Goal: Task Accomplishment & Management: Complete application form

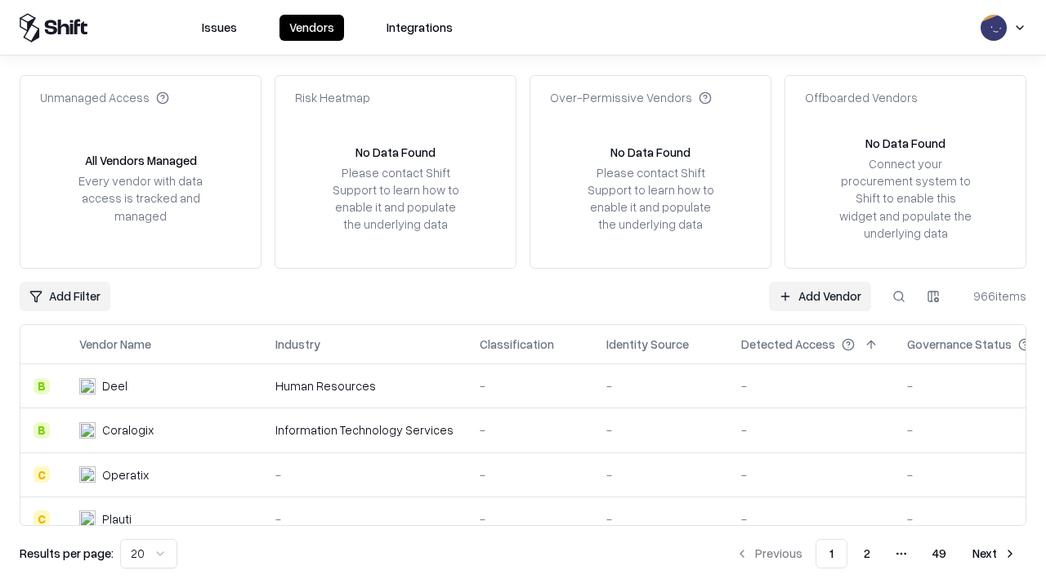
click at [820, 296] on link "Add Vendor" at bounding box center [820, 296] width 102 height 29
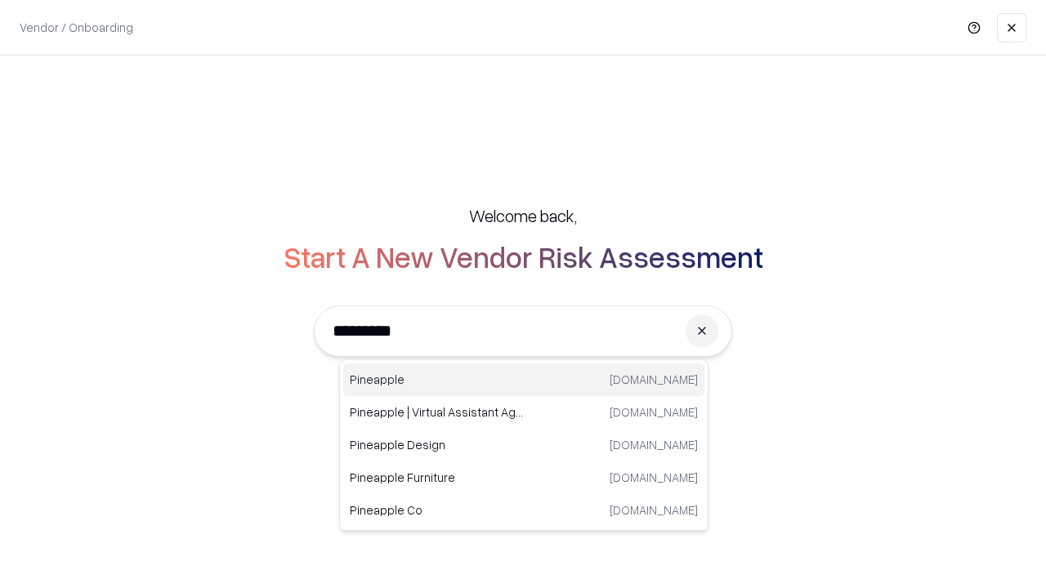
click at [524, 380] on div "Pineapple pineappleenergy.com" at bounding box center [523, 380] width 361 height 33
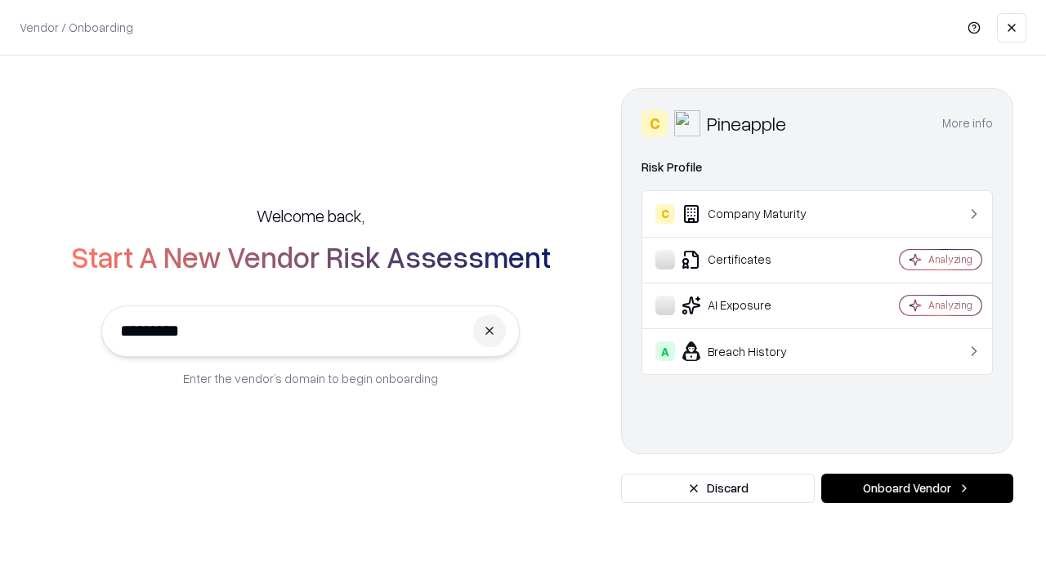
type input "*********"
click at [917, 489] on button "Onboard Vendor" at bounding box center [917, 488] width 192 height 29
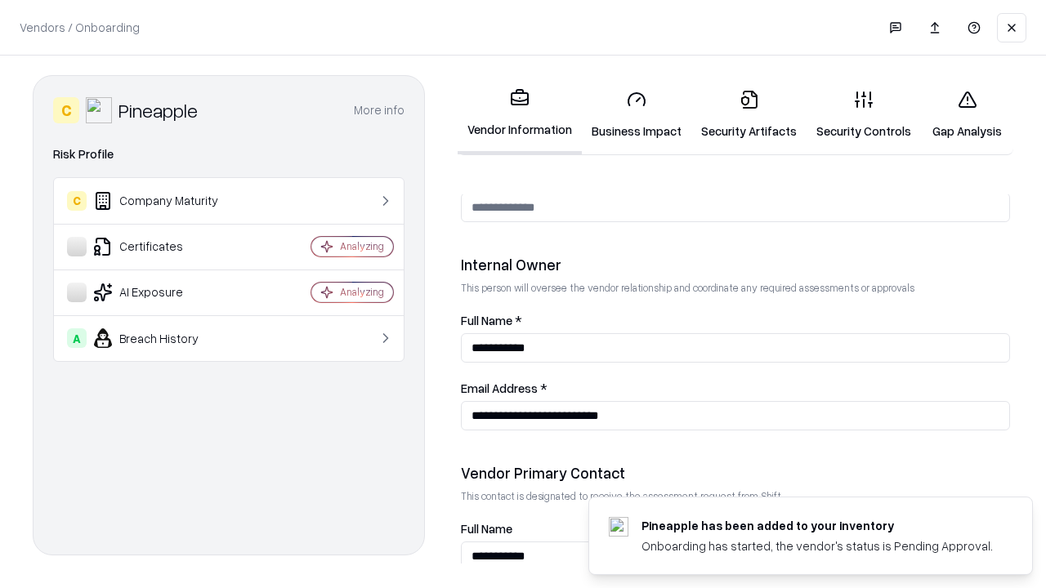
scroll to position [847, 0]
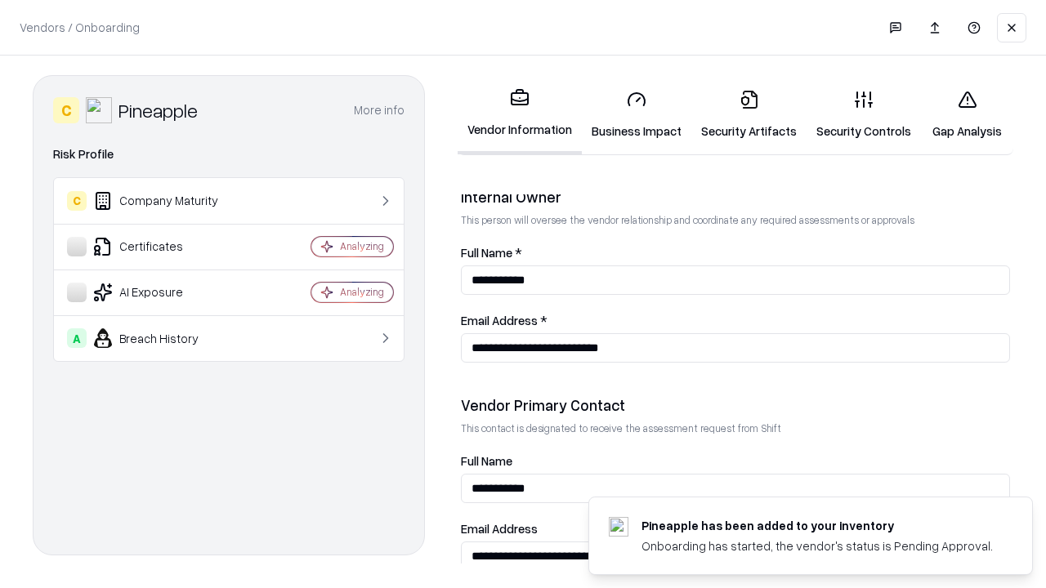
click at [637, 114] on link "Business Impact" at bounding box center [637, 115] width 110 height 76
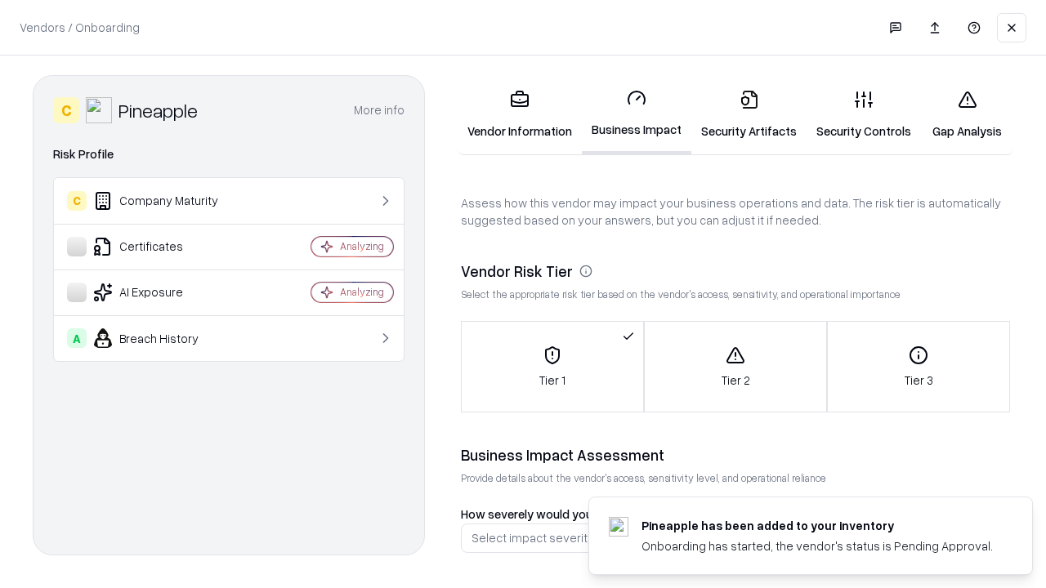
click at [749, 114] on link "Security Artifacts" at bounding box center [748, 115] width 115 height 76
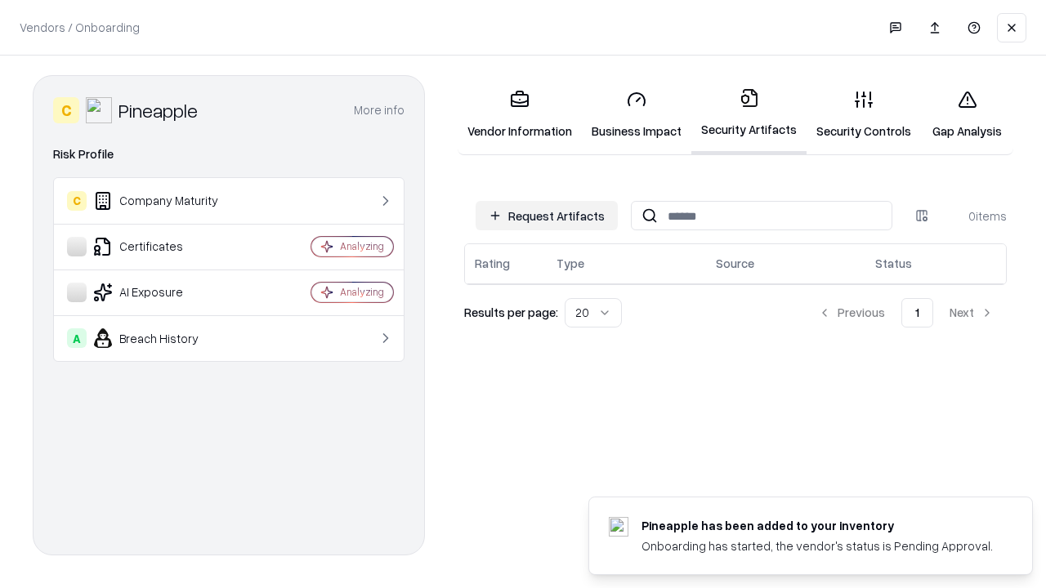
click at [547, 216] on button "Request Artifacts" at bounding box center [547, 215] width 142 height 29
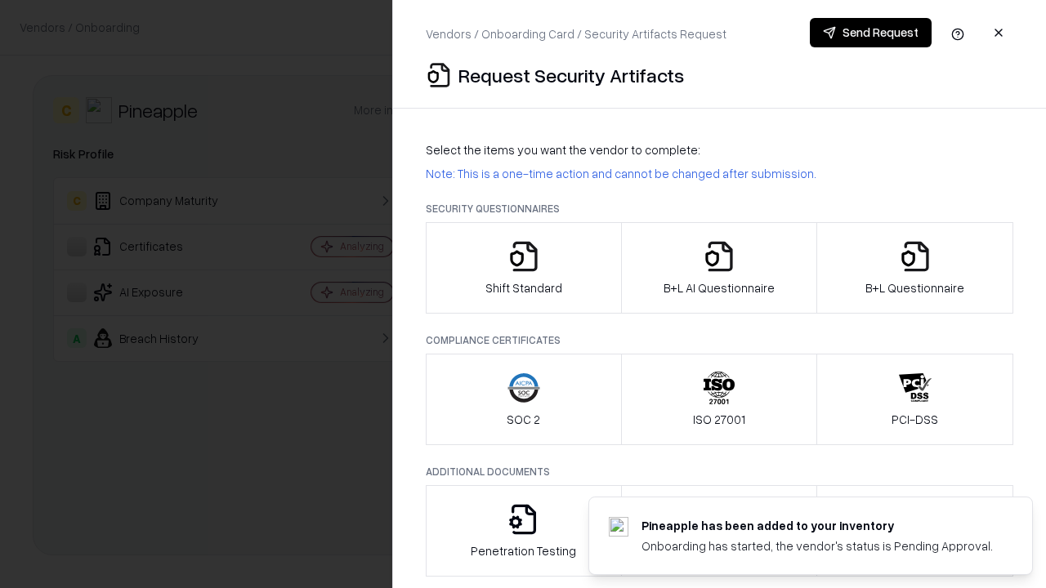
click at [523, 268] on icon "button" at bounding box center [524, 256] width 33 height 33
click at [870, 33] on button "Send Request" at bounding box center [871, 32] width 122 height 29
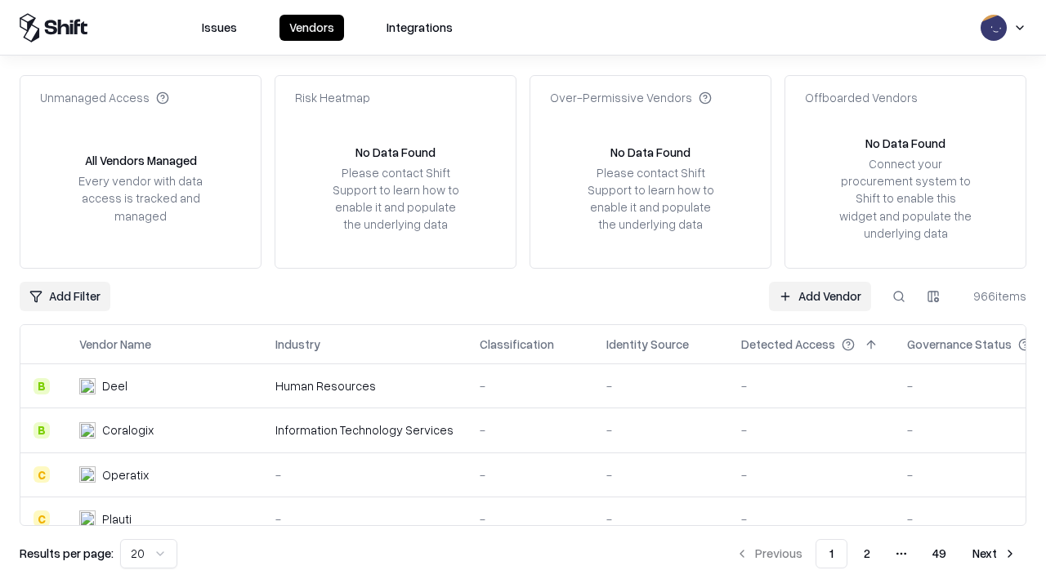
click at [899, 296] on button at bounding box center [898, 296] width 29 height 29
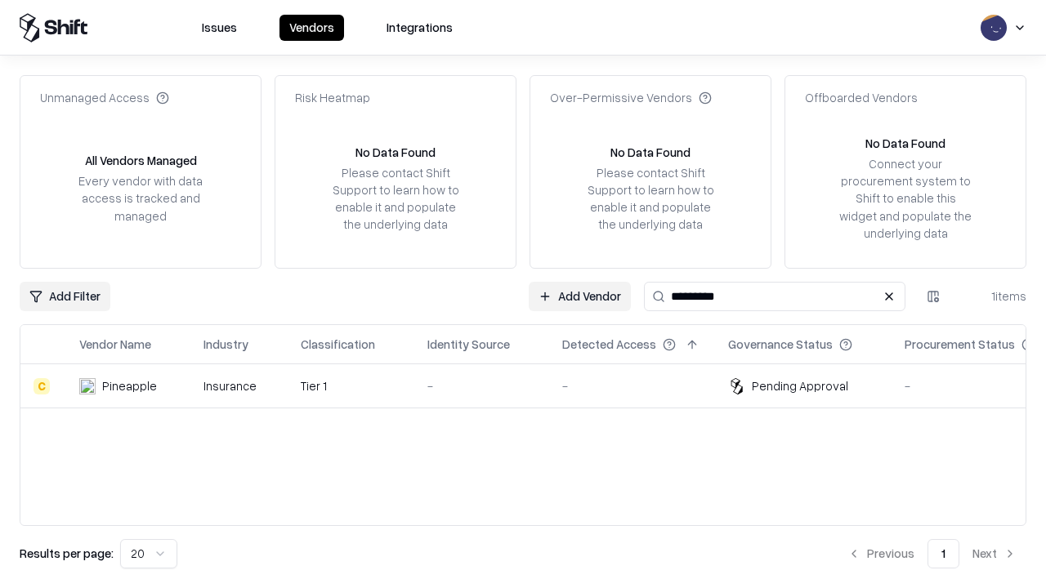
type input "*********"
click at [533, 386] on div "-" at bounding box center [481, 386] width 109 height 17
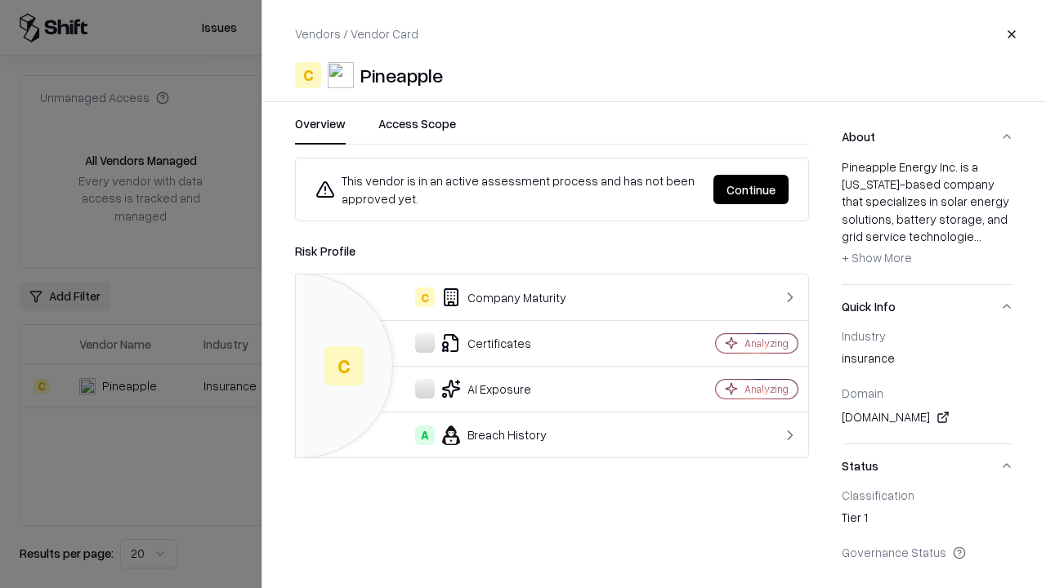
click at [751, 190] on button "Continue" at bounding box center [750, 189] width 75 height 29
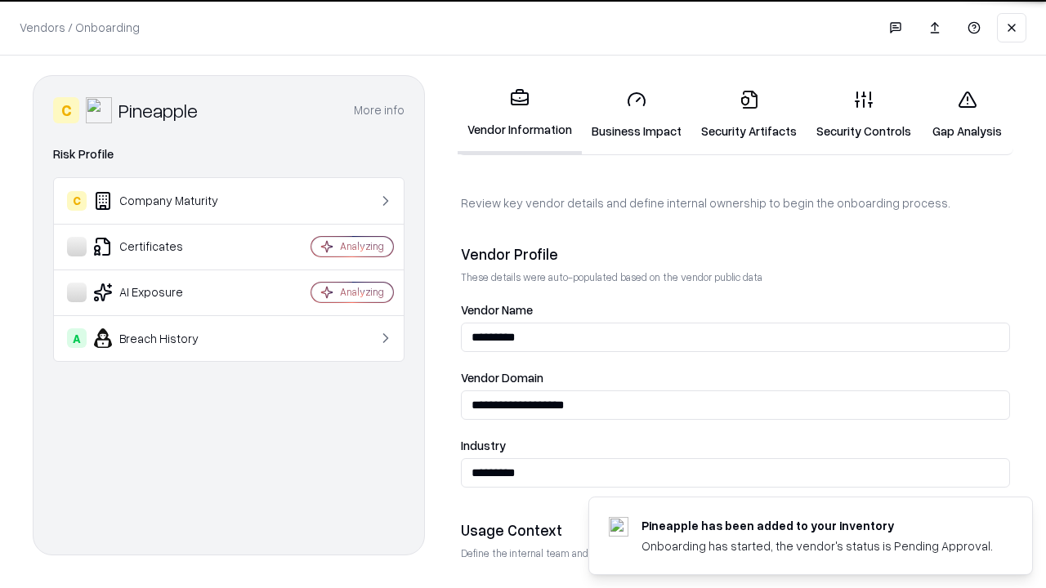
click at [749, 114] on link "Security Artifacts" at bounding box center [748, 115] width 115 height 76
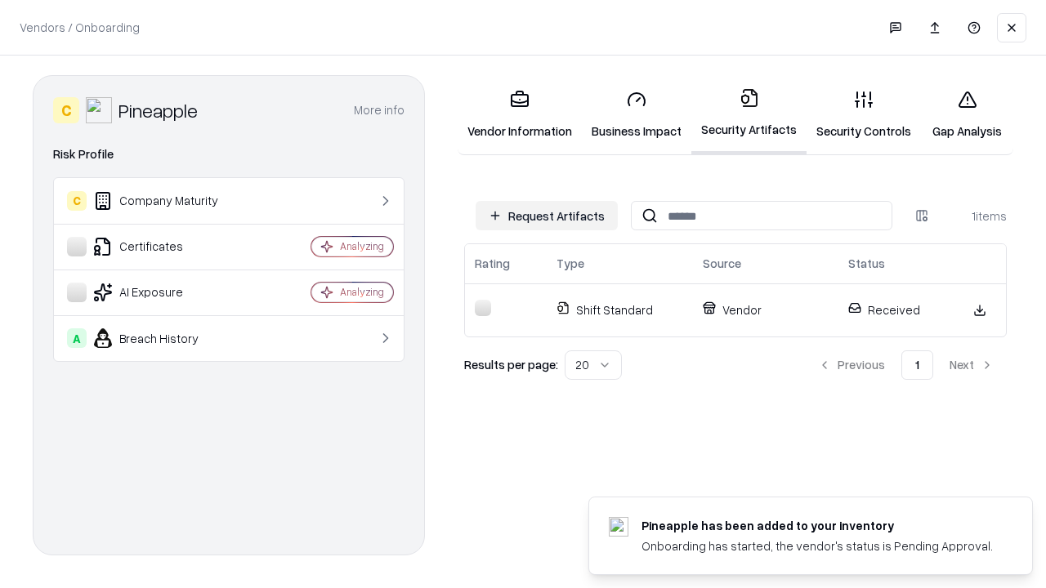
click at [864, 114] on link "Security Controls" at bounding box center [864, 115] width 114 height 76
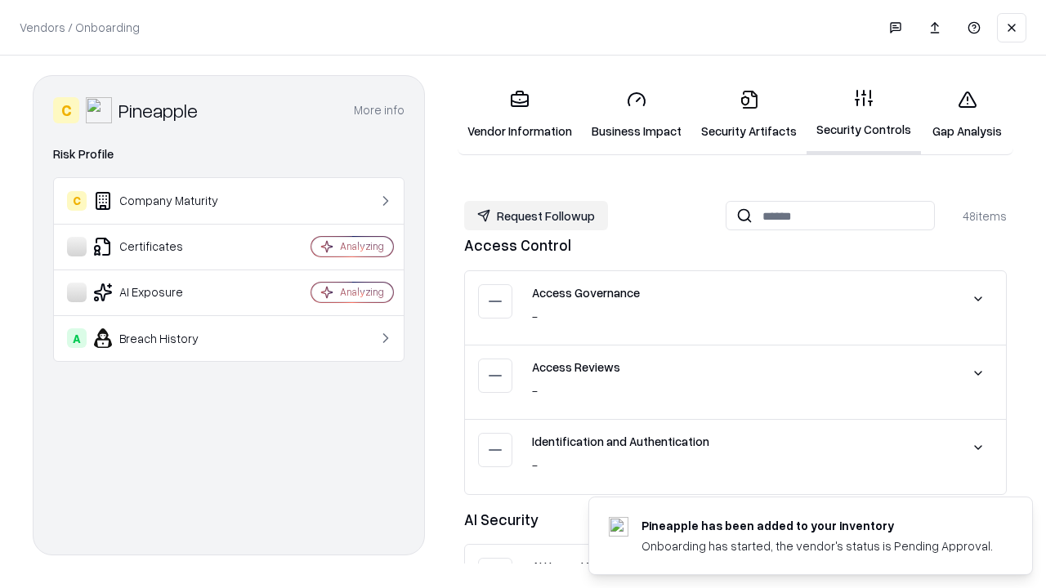
click at [536, 216] on button "Request Followup" at bounding box center [536, 215] width 144 height 29
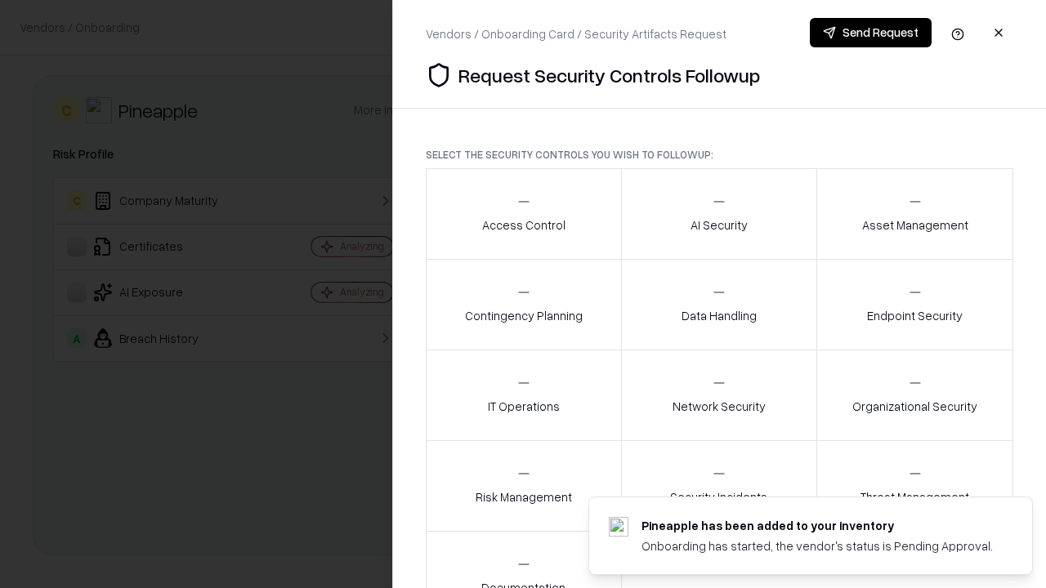
click at [523, 214] on div "Access Control" at bounding box center [523, 214] width 83 height 40
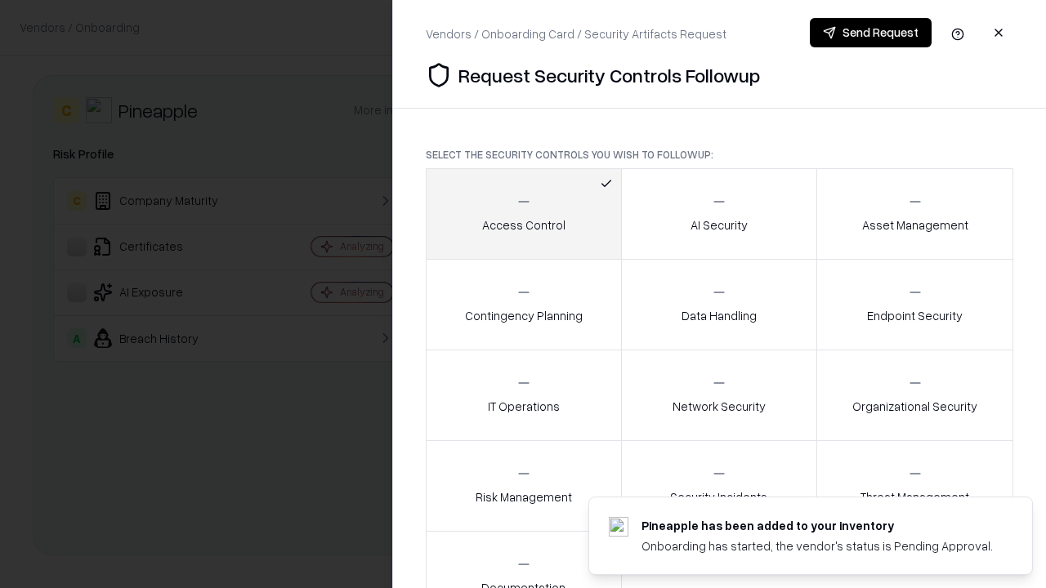
click at [870, 33] on button "Send Request" at bounding box center [871, 32] width 122 height 29
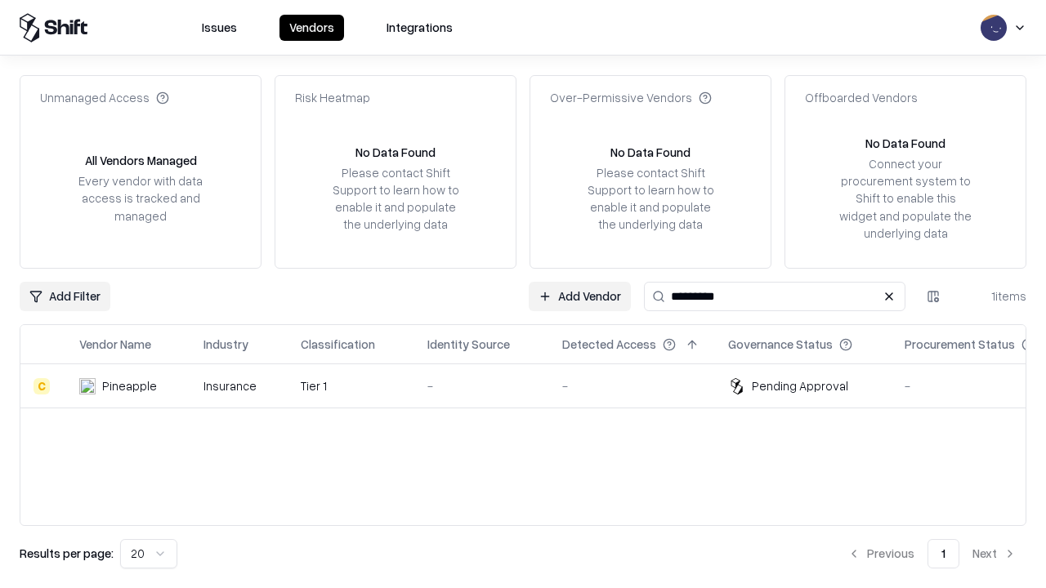
type input "*********"
click at [533, 386] on div "-" at bounding box center [481, 386] width 109 height 17
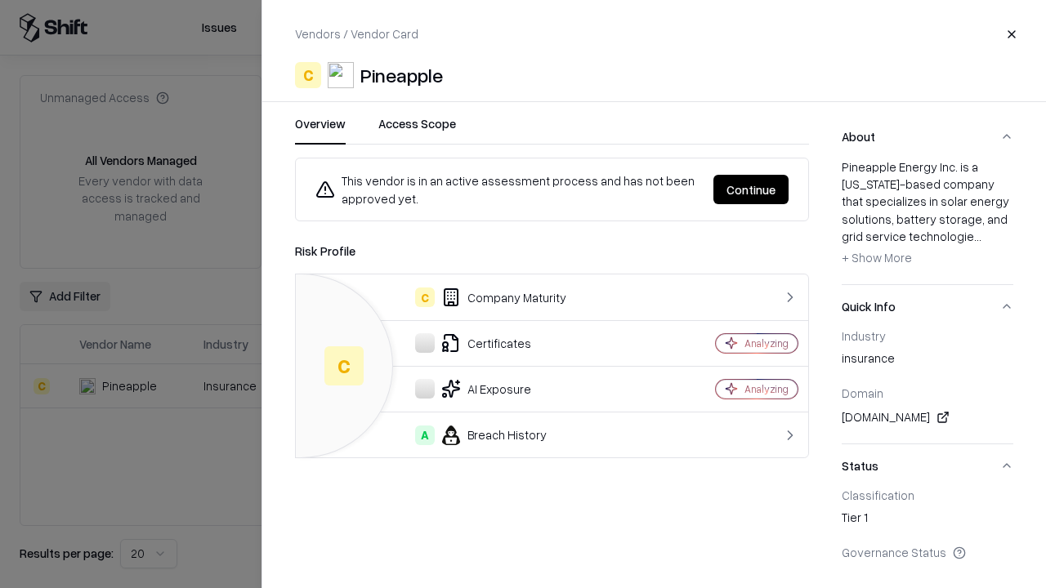
click at [751, 190] on button "Continue" at bounding box center [750, 189] width 75 height 29
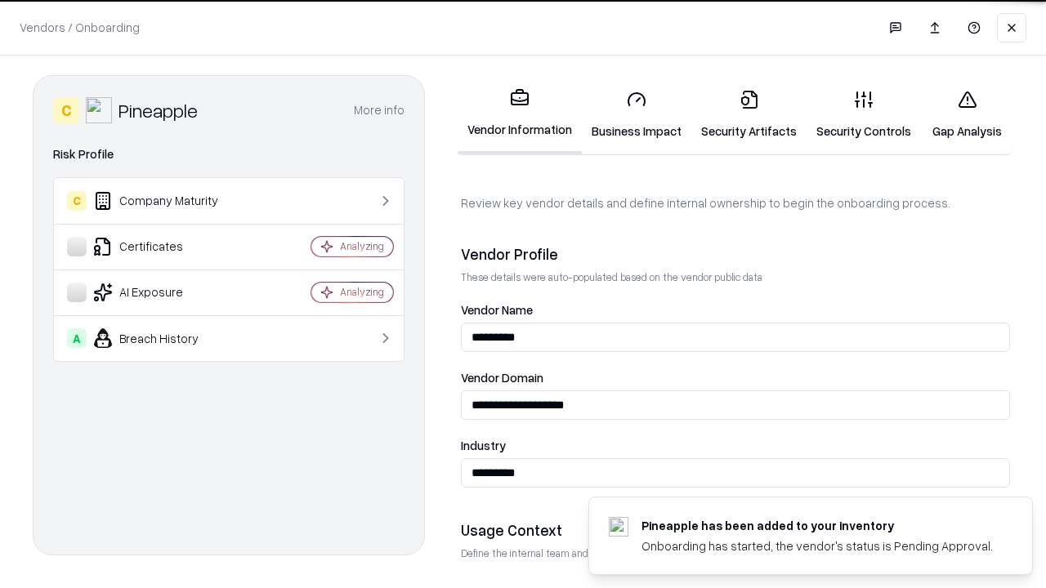
click at [967, 114] on link "Gap Analysis" at bounding box center [967, 115] width 92 height 76
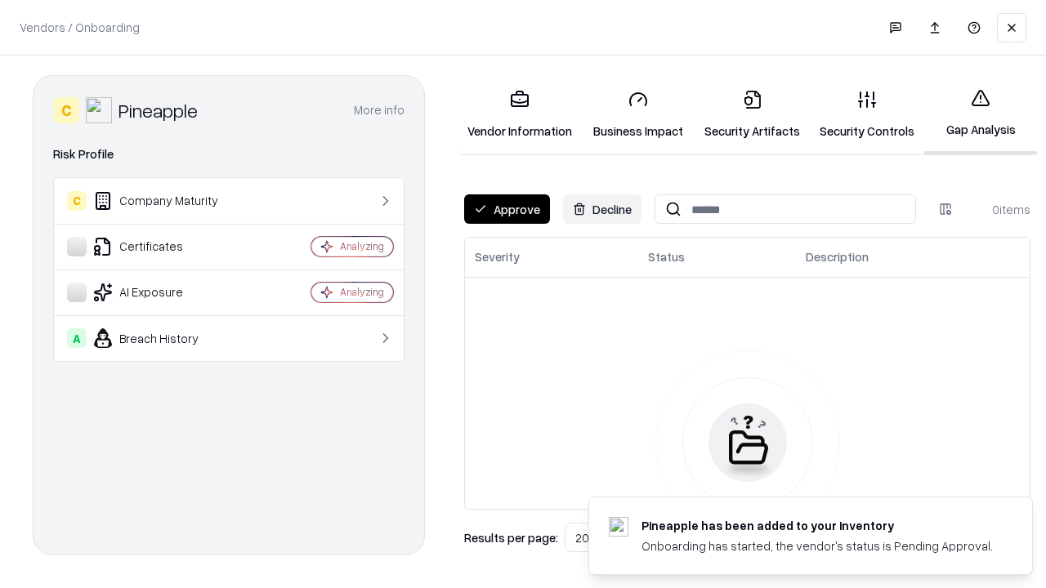
click at [507, 209] on button "Approve" at bounding box center [507, 209] width 86 height 29
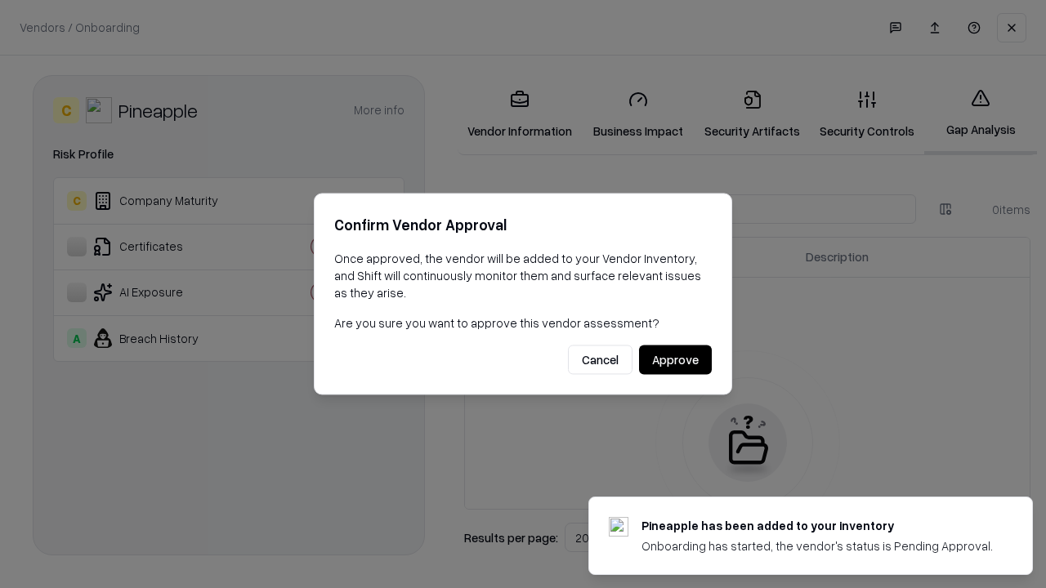
click at [675, 360] on button "Approve" at bounding box center [675, 360] width 73 height 29
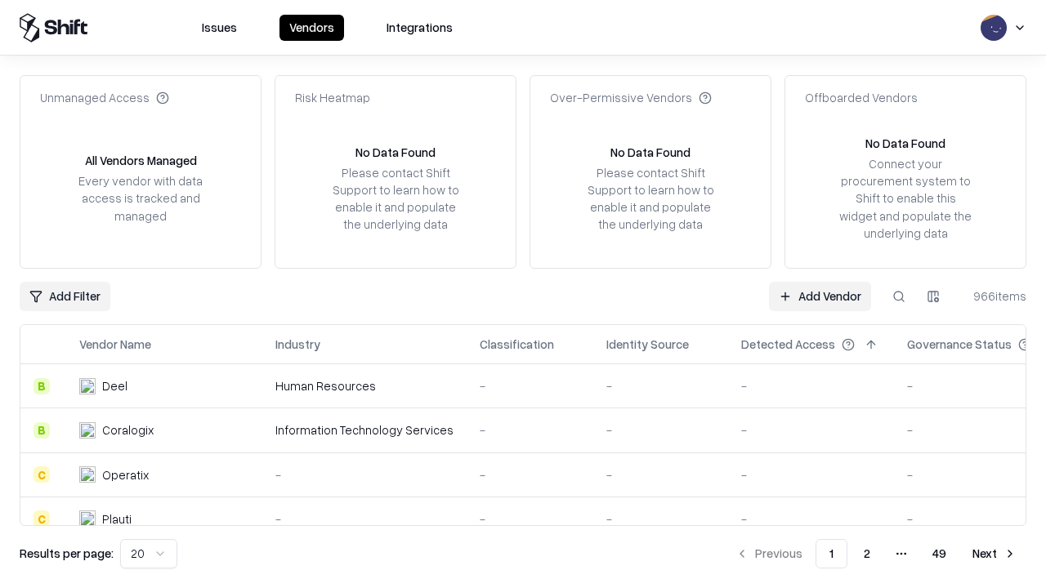
type input "*********"
click at [820, 296] on link "Add Vendor" at bounding box center [820, 296] width 102 height 29
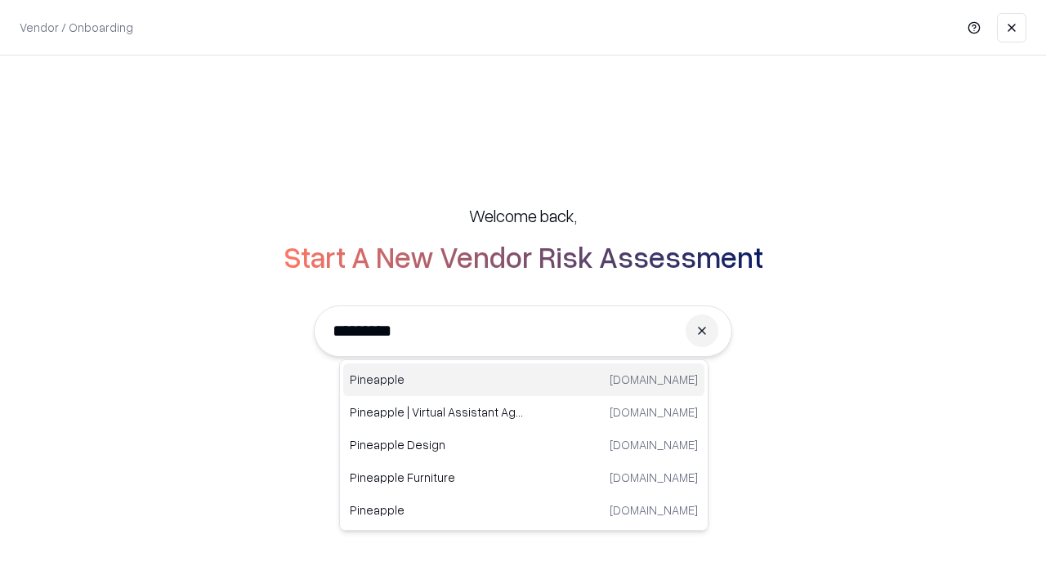
click at [524, 380] on div "Pineapple pineappleenergy.com" at bounding box center [523, 380] width 361 height 33
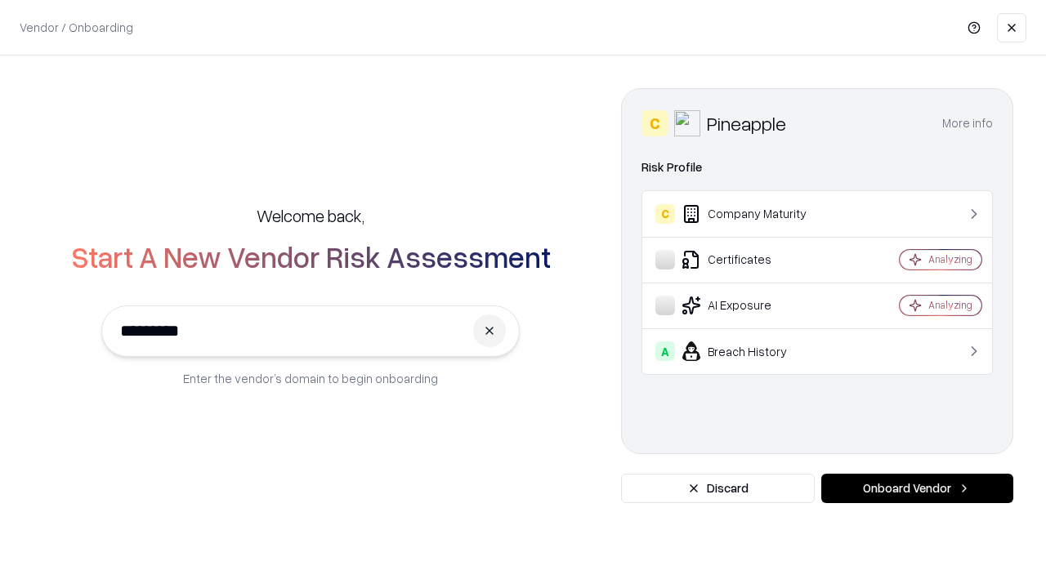
type input "*********"
click at [917, 489] on button "Onboard Vendor" at bounding box center [917, 488] width 192 height 29
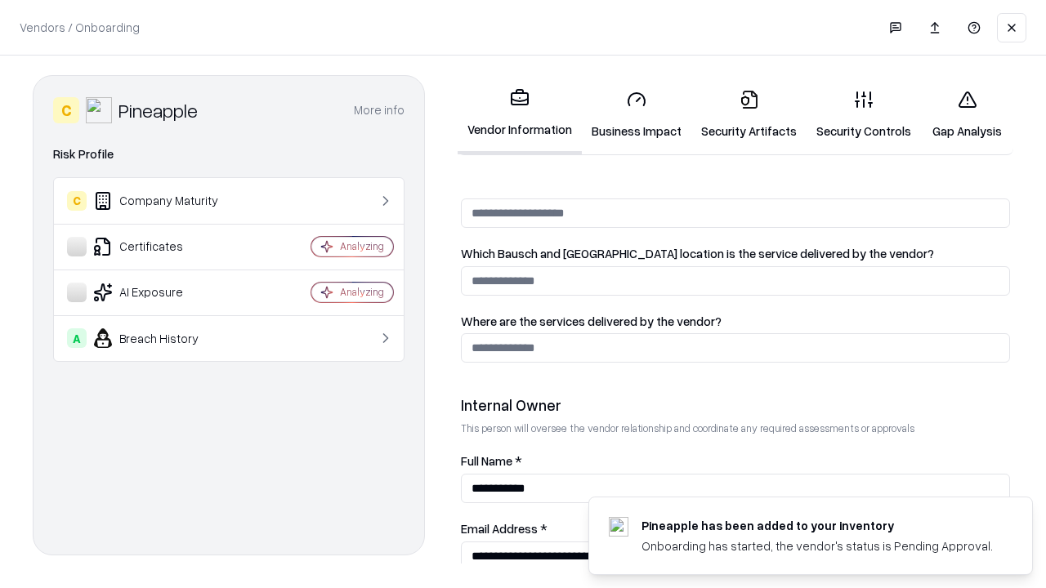
scroll to position [847, 0]
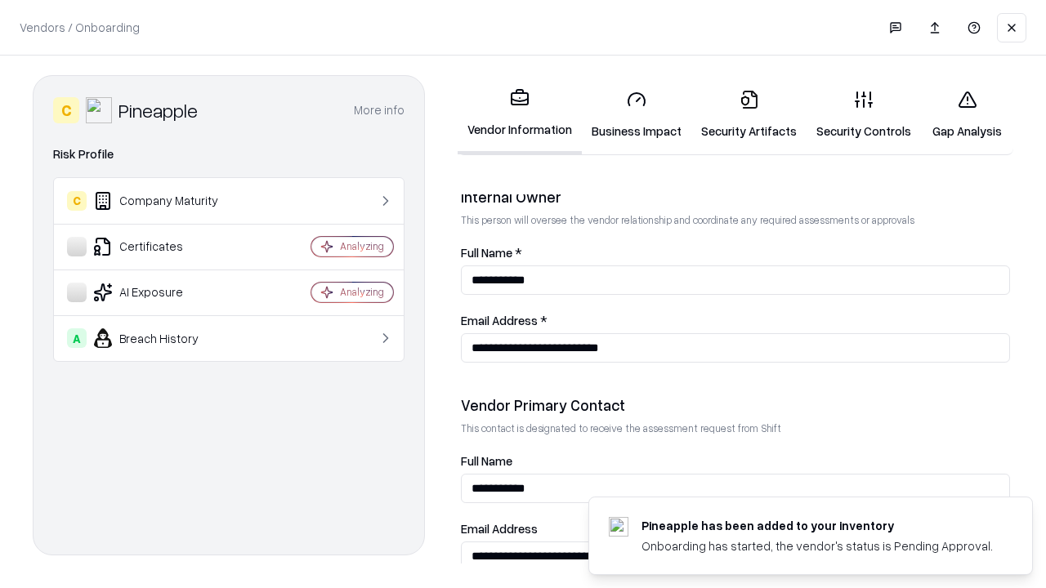
click at [967, 114] on link "Gap Analysis" at bounding box center [967, 115] width 92 height 76
